Goal: Navigation & Orientation: Find specific page/section

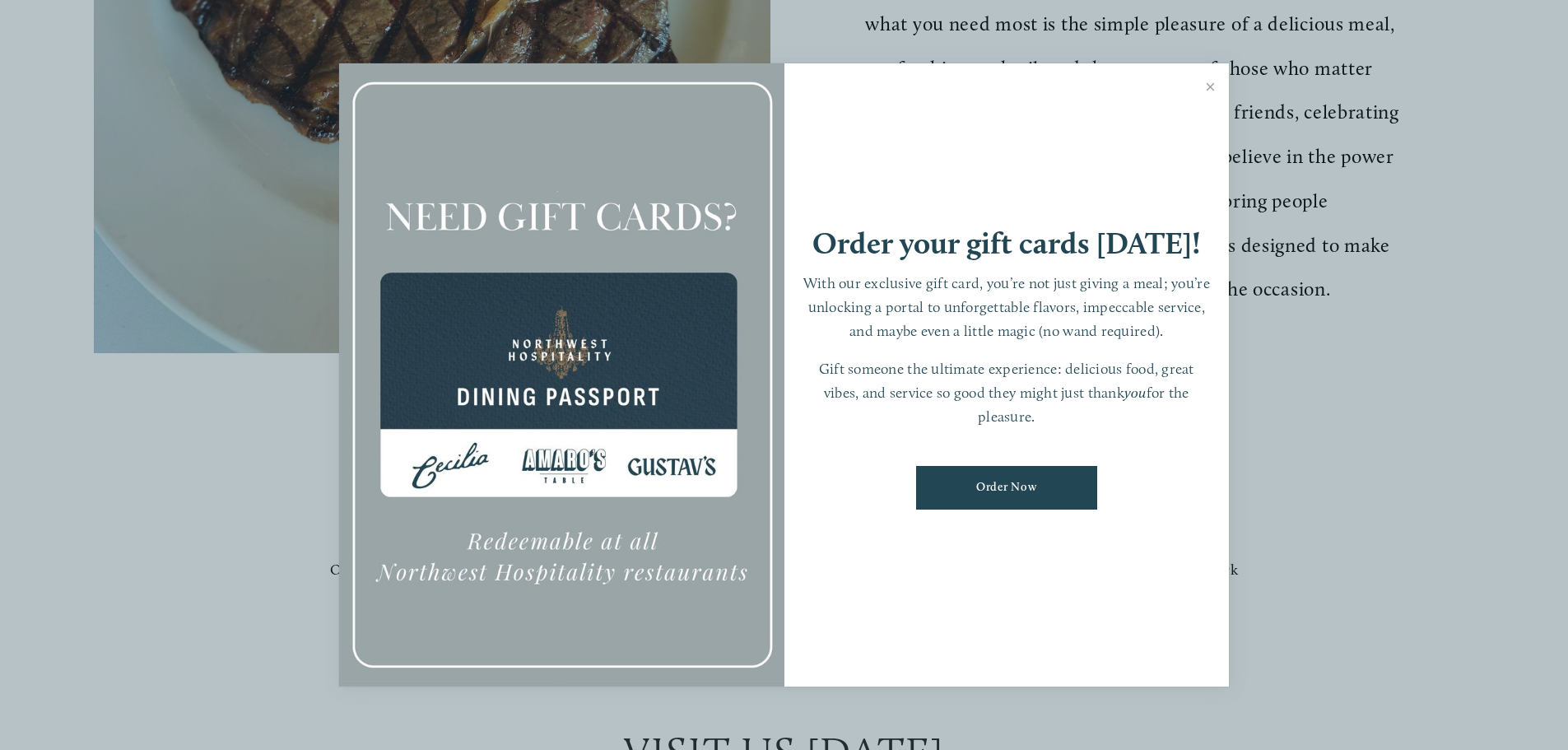
scroll to position [988, 0]
click at [1215, 82] on link "Close" at bounding box center [1210, 89] width 32 height 46
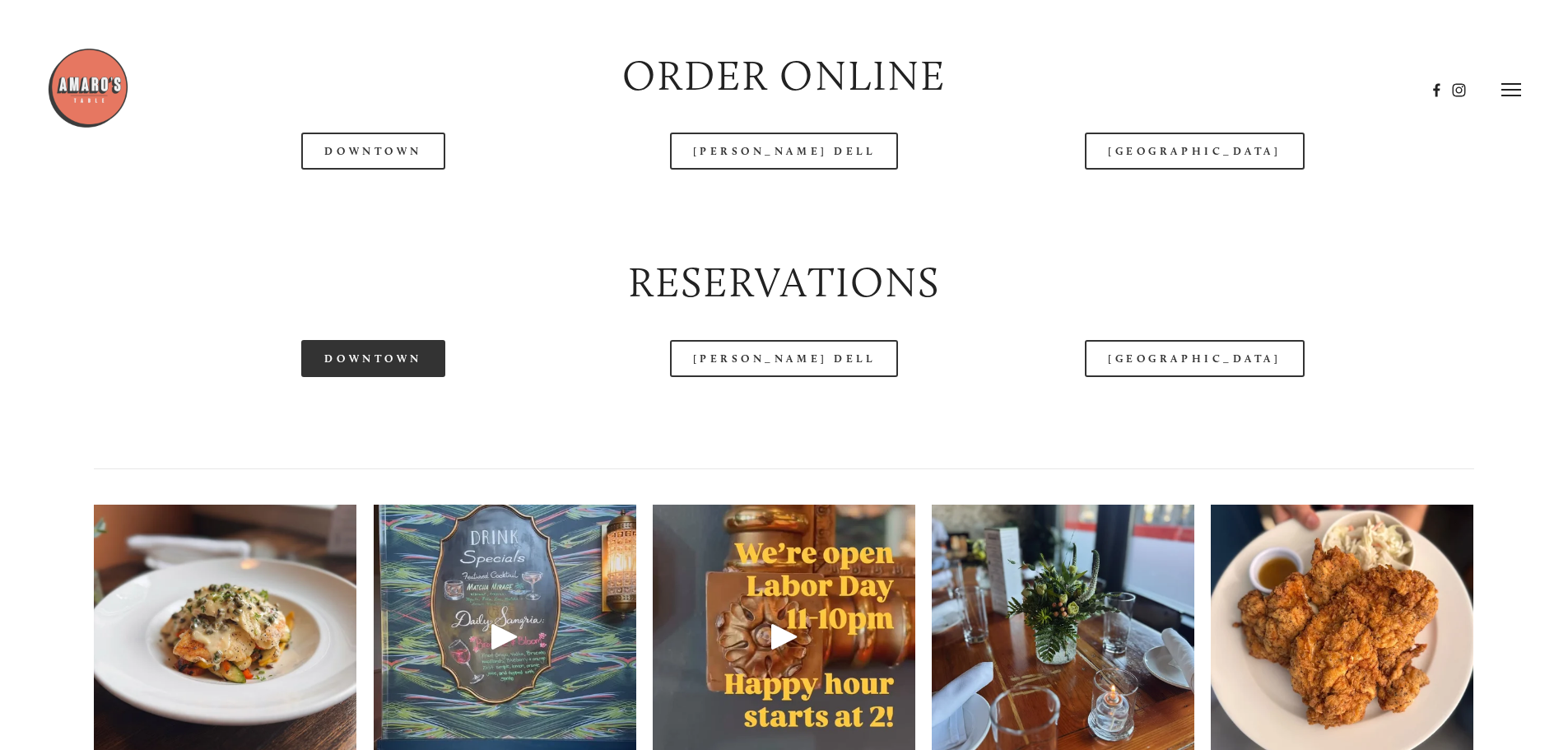
scroll to position [1977, 0]
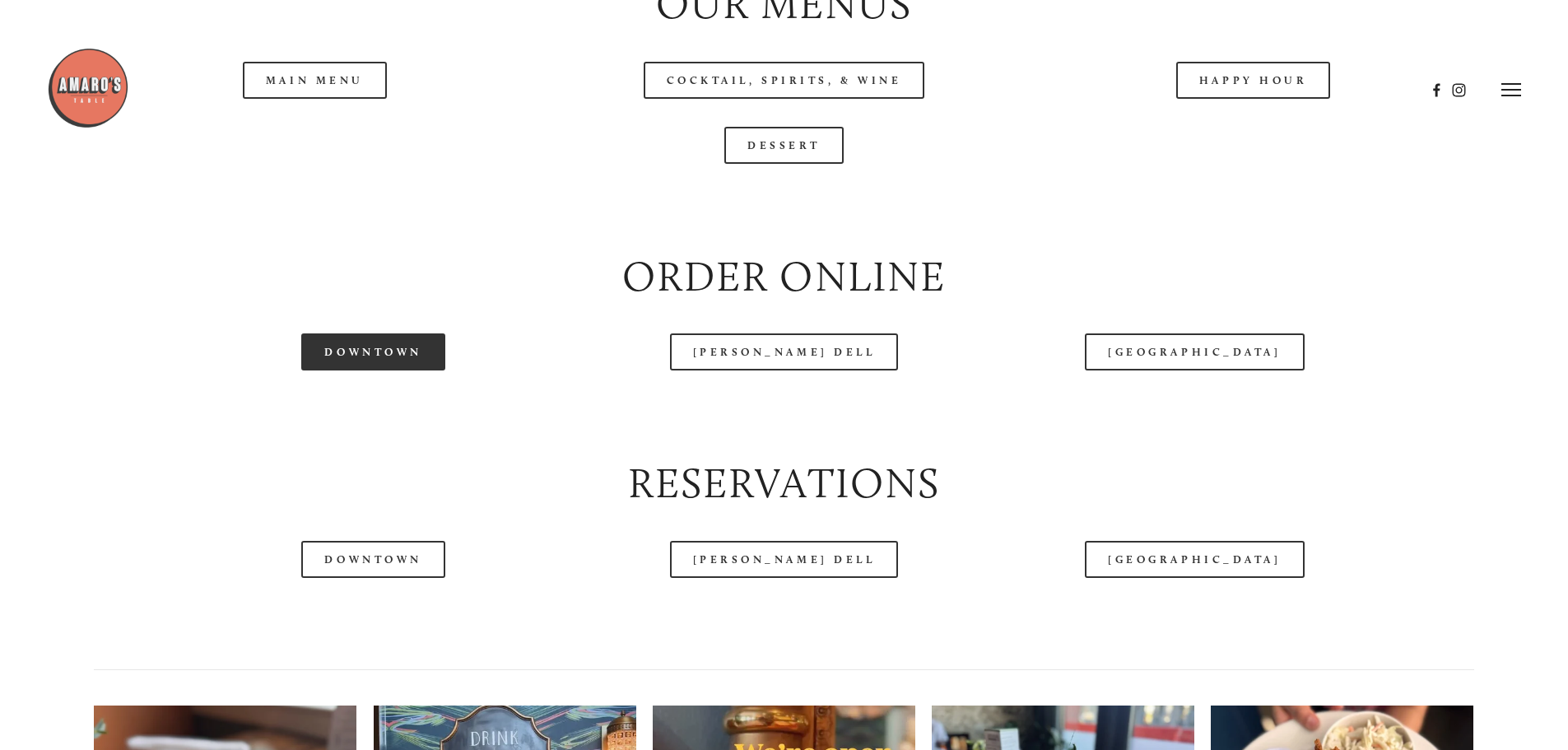
click at [394, 370] on link "Downtown" at bounding box center [373, 351] width 143 height 37
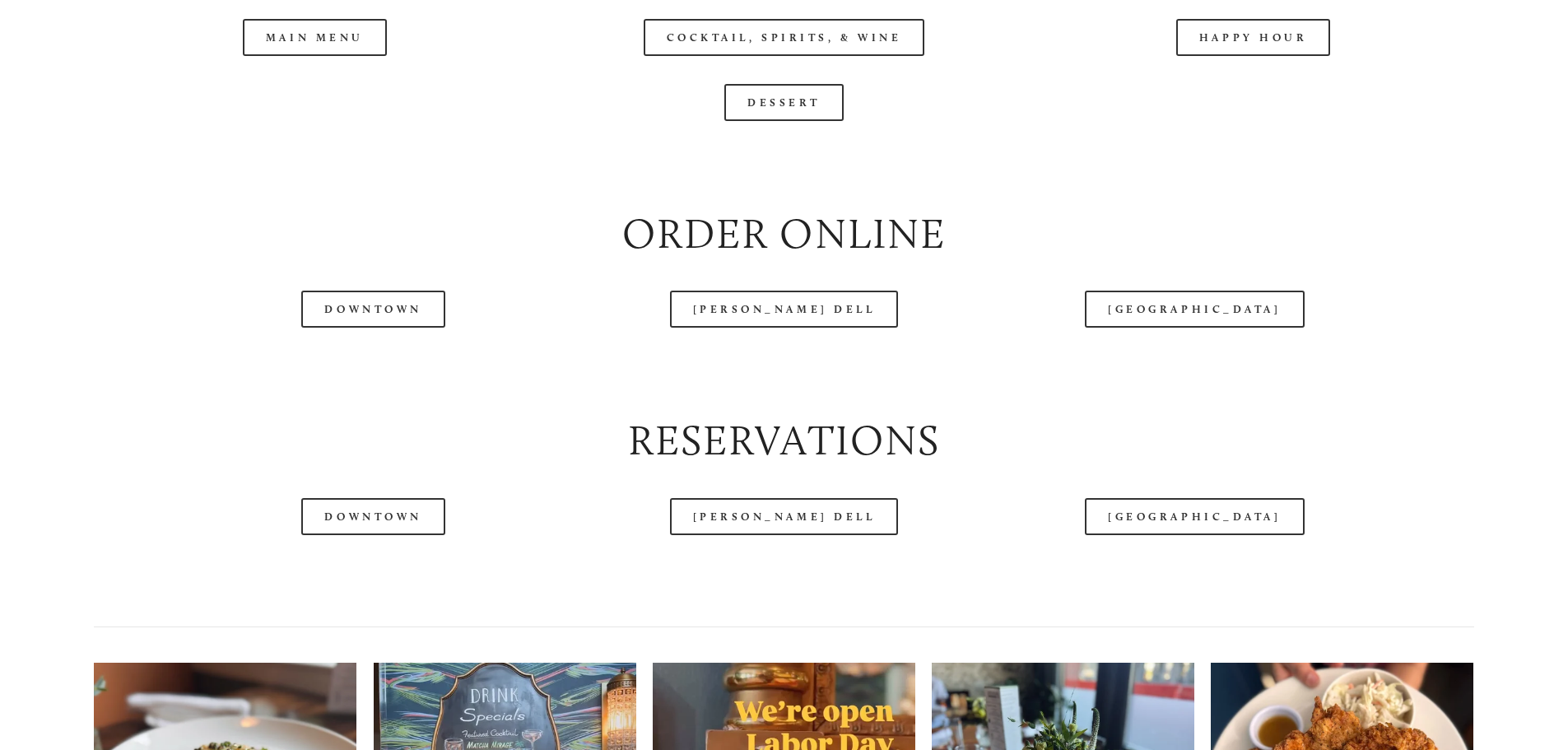
click at [297, 97] on header "Menu Order Now Visit Gallery 0" at bounding box center [784, 48] width 1474 height 180
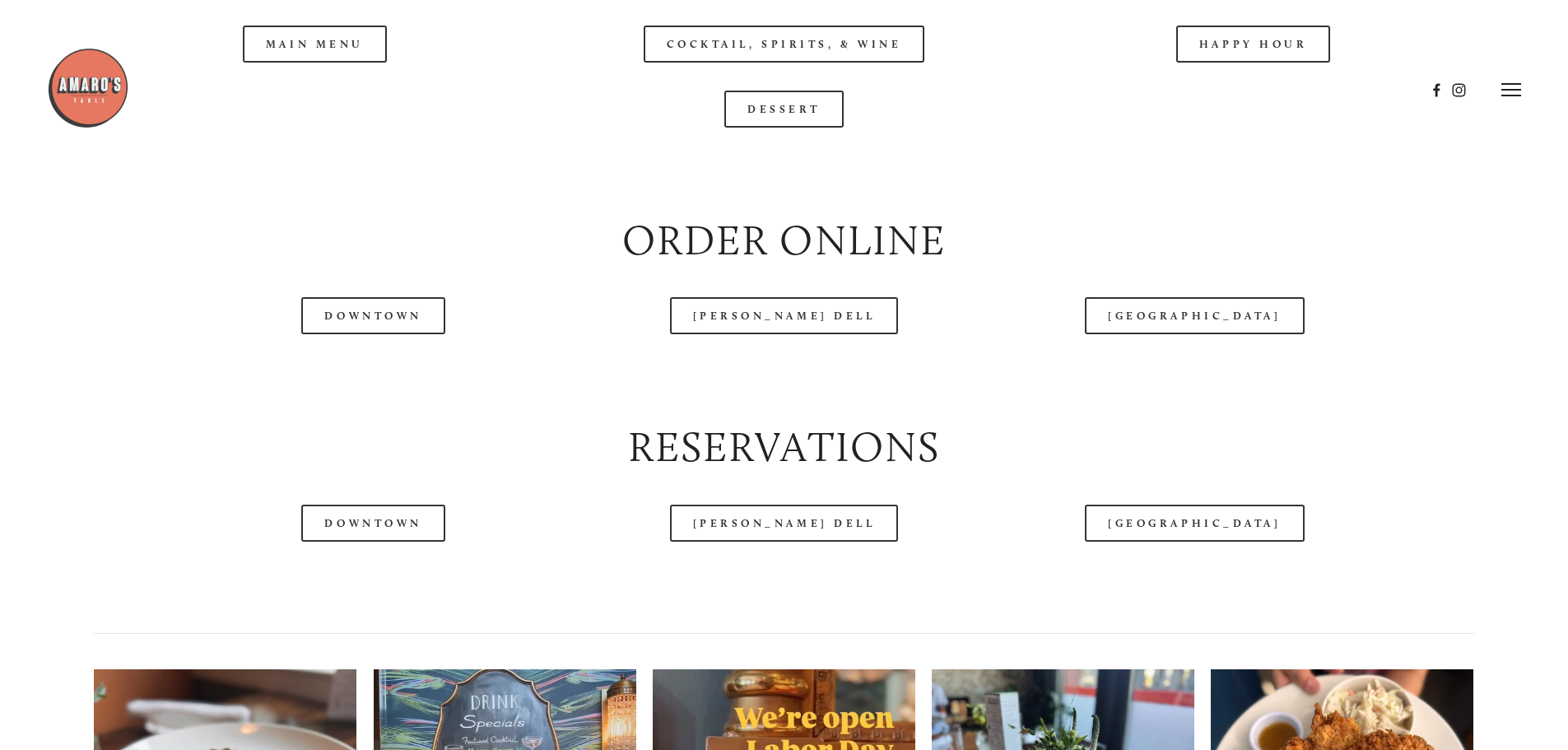
scroll to position [1855, 0]
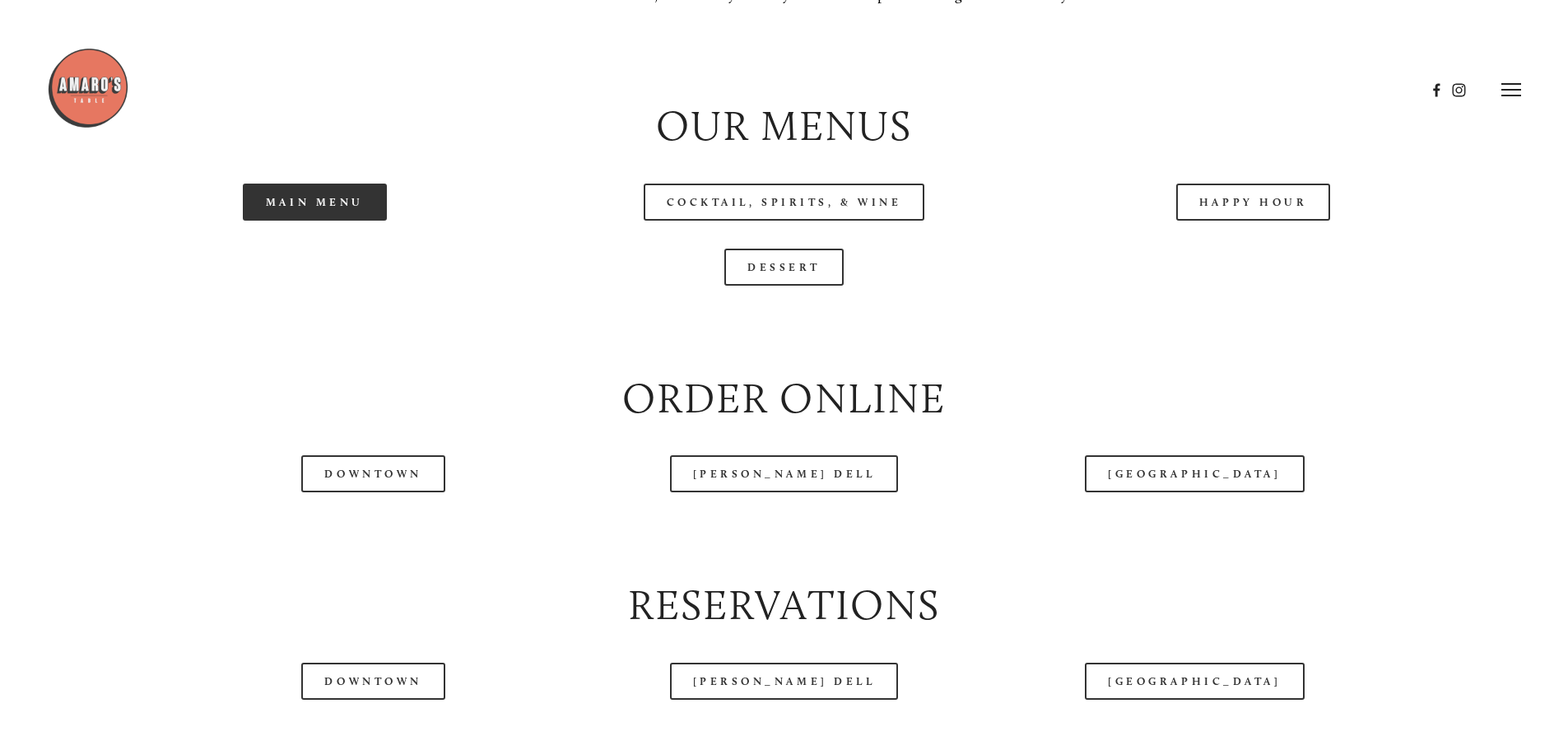
click at [309, 220] on link "Main Menu" at bounding box center [315, 202] width 144 height 37
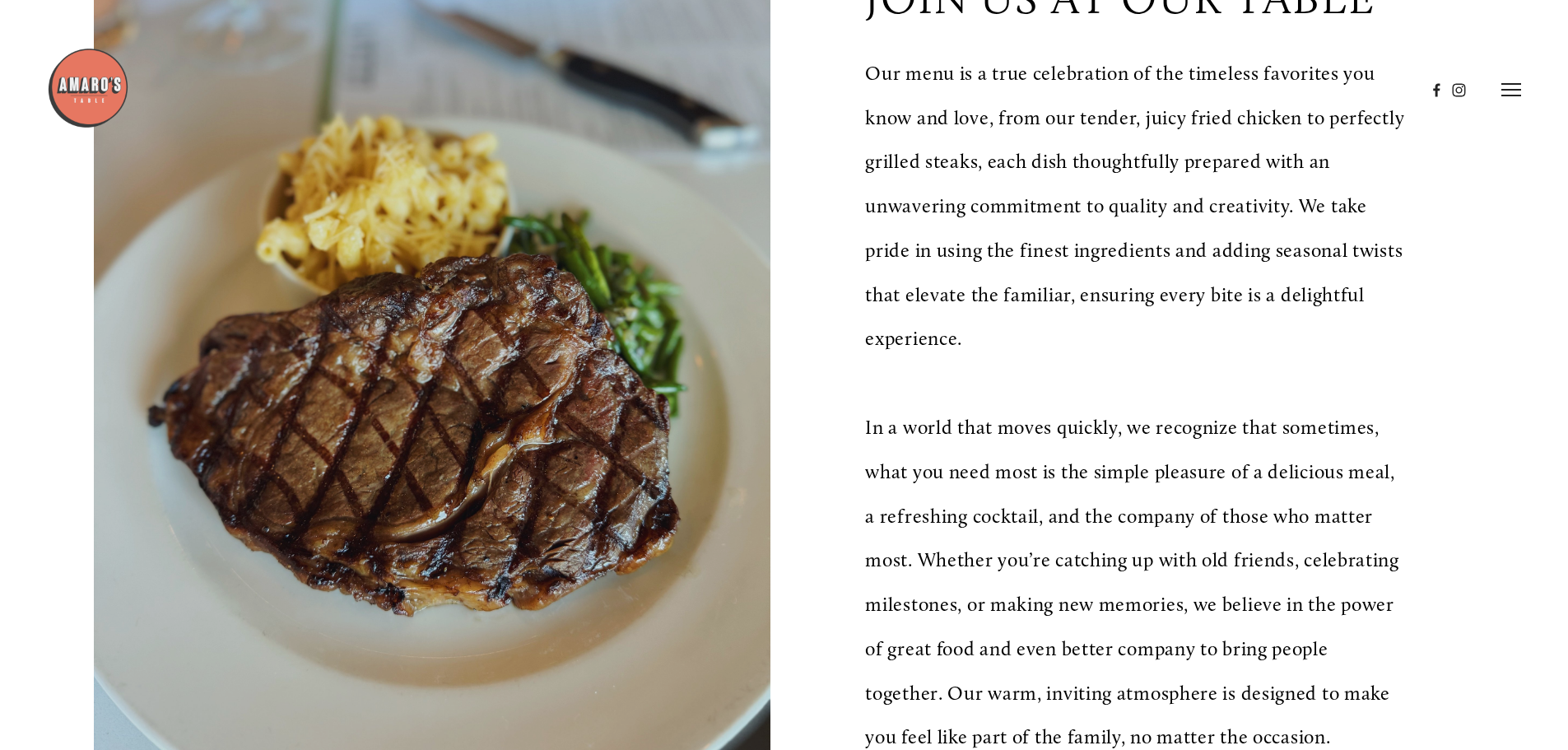
scroll to position [412, 0]
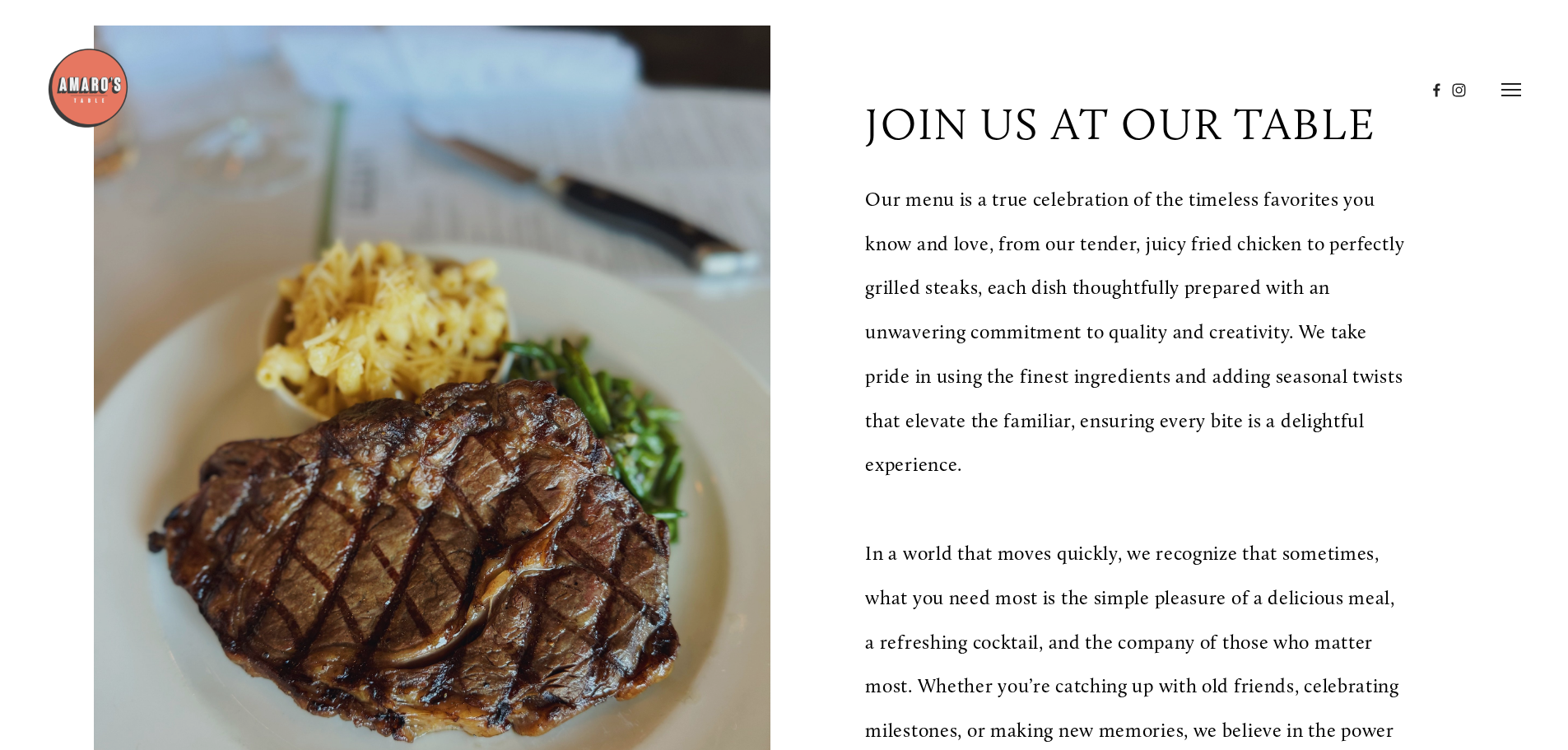
click at [1513, 92] on icon at bounding box center [1511, 90] width 20 height 15
click at [1161, 87] on span "Menu" at bounding box center [1165, 89] width 34 height 16
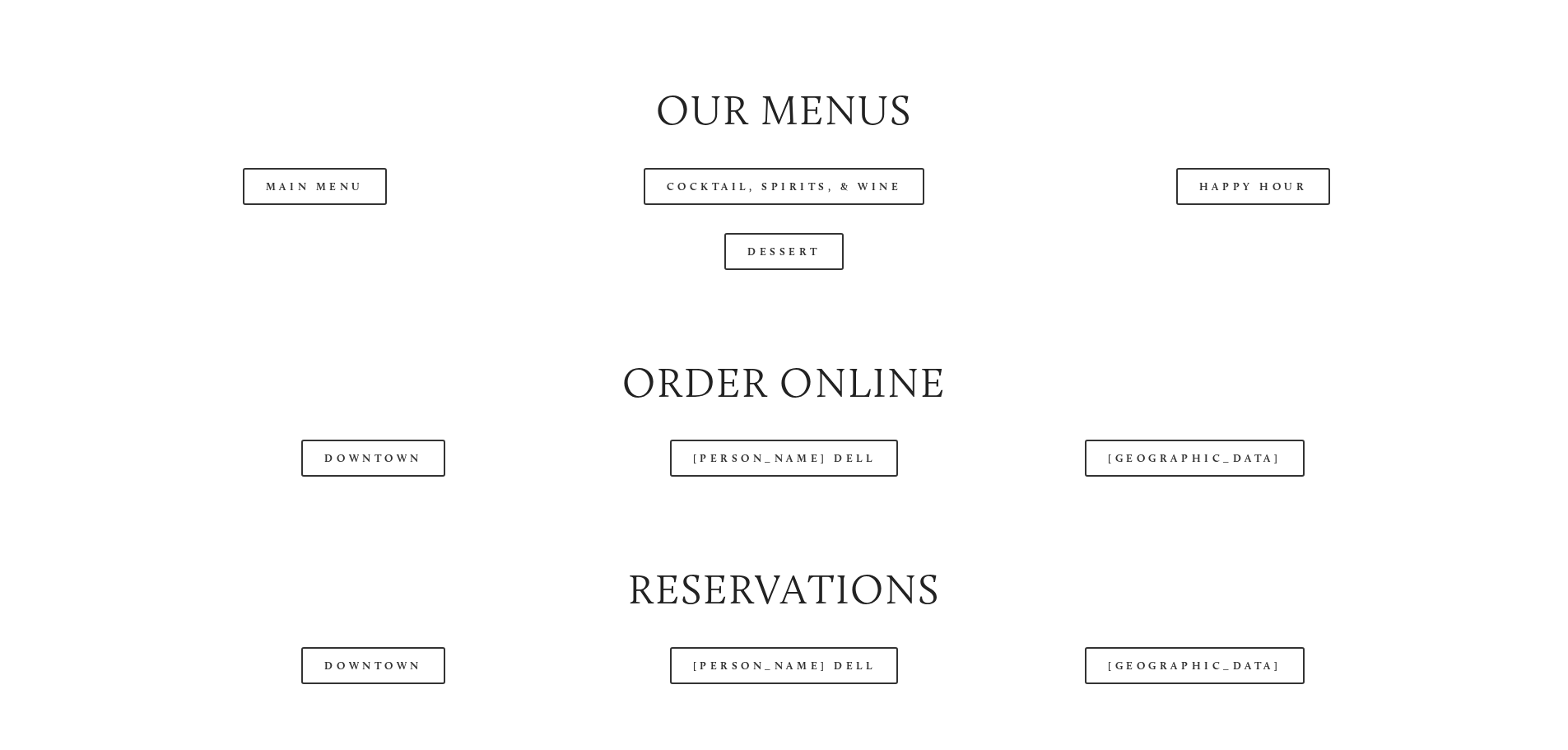
scroll to position [1894, 0]
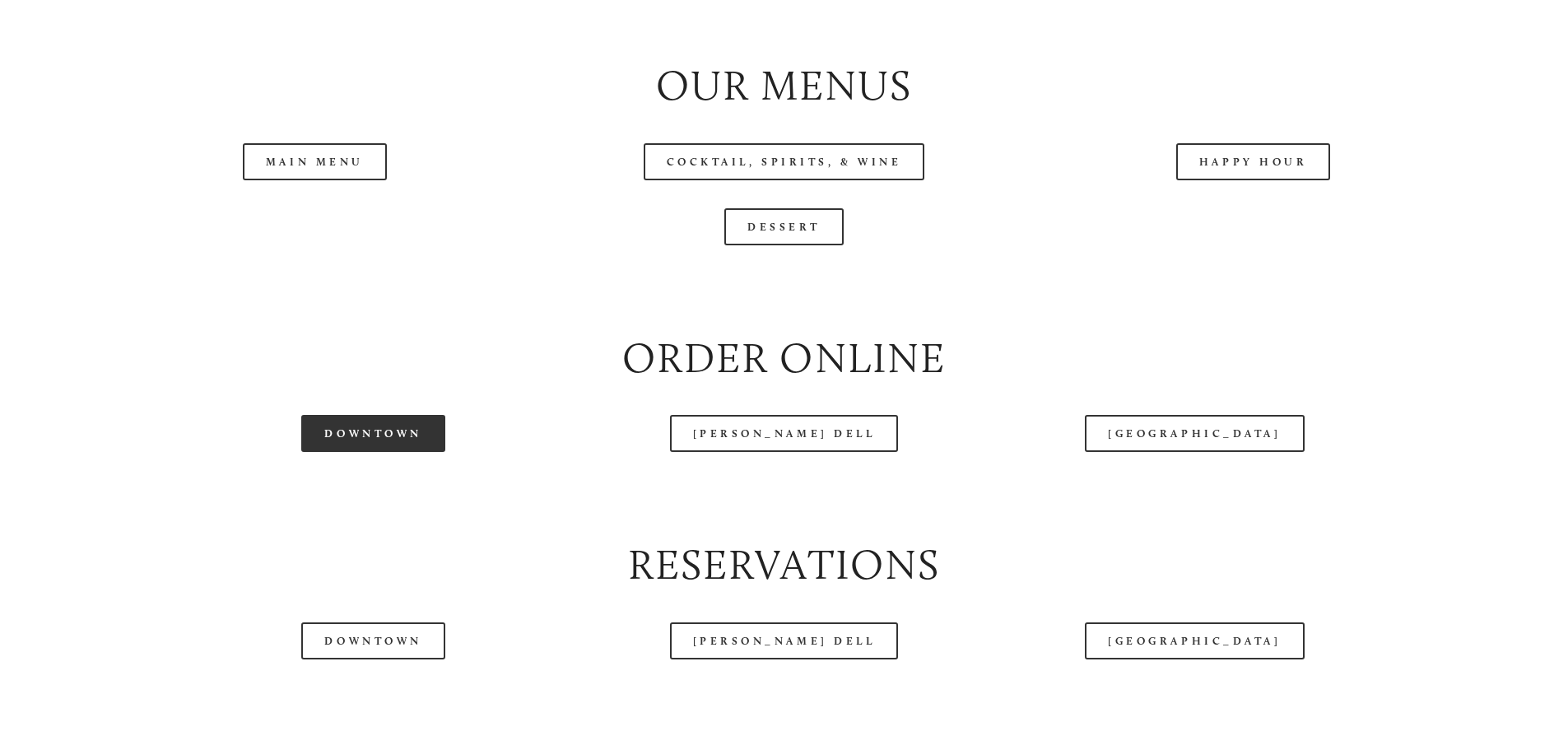
click at [369, 452] on link "Downtown" at bounding box center [373, 433] width 143 height 37
